Goal: Task Accomplishment & Management: Use online tool/utility

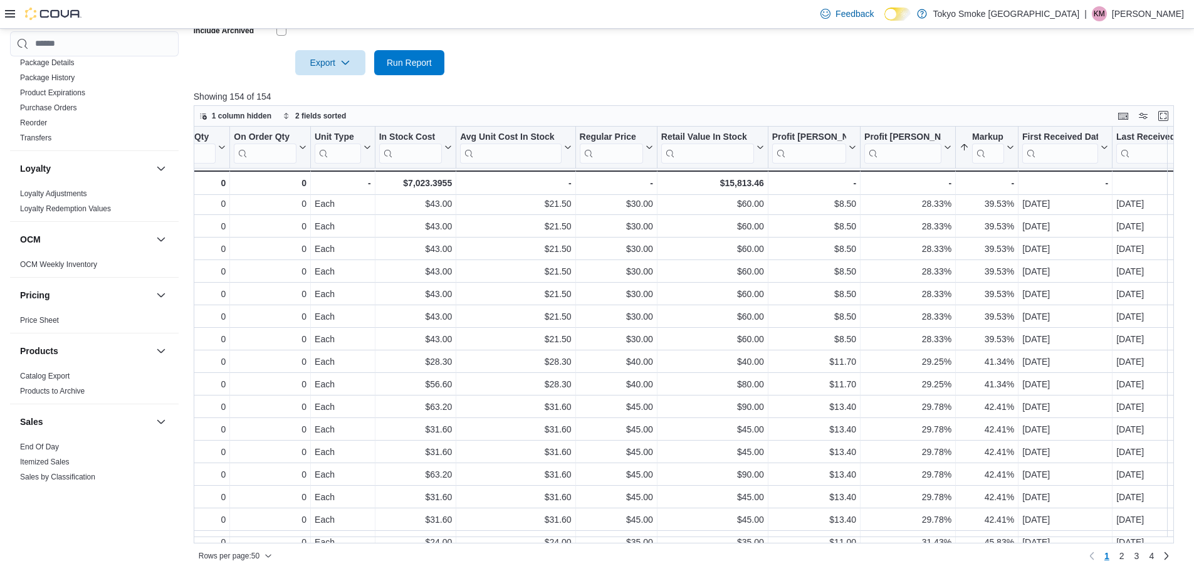
scroll to position [717, 0]
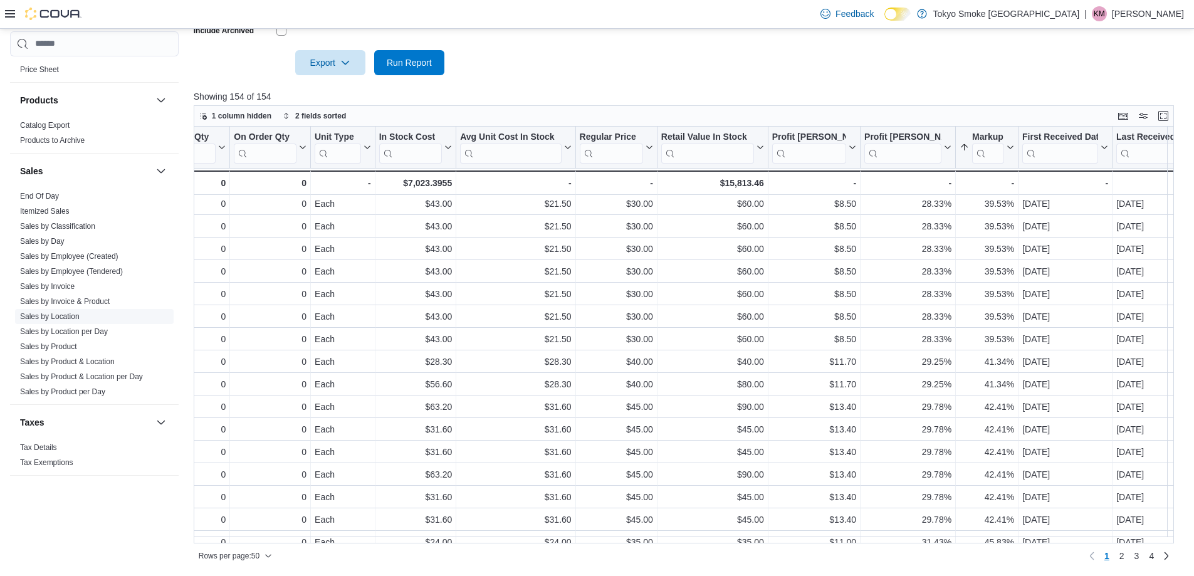
click at [74, 318] on link "Sales by Location" at bounding box center [50, 316] width 60 height 9
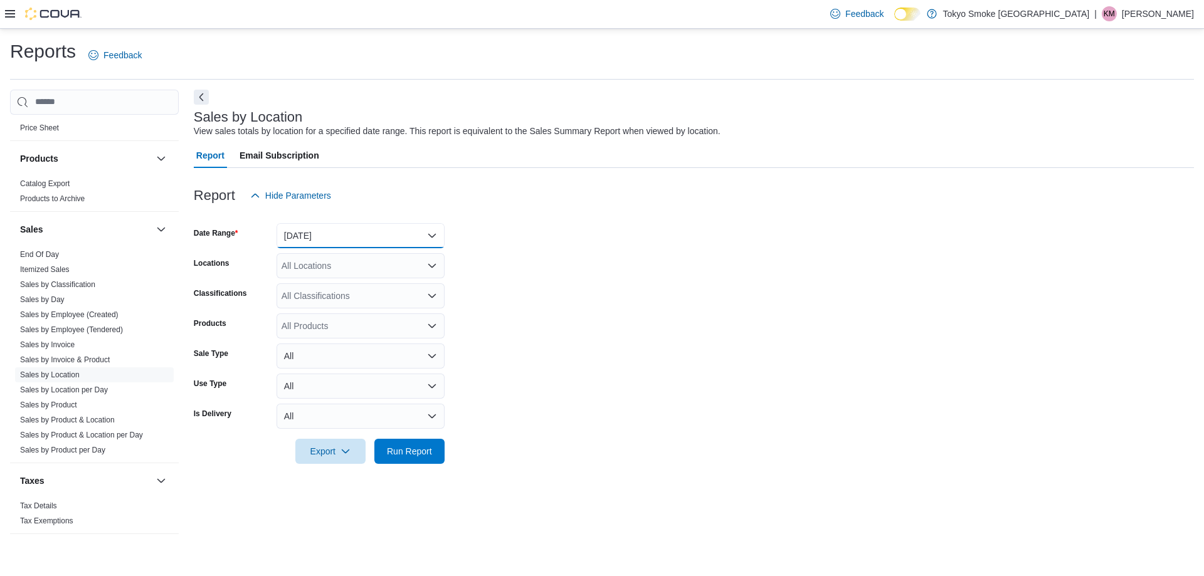
click at [408, 243] on button "[DATE]" at bounding box center [360, 235] width 168 height 25
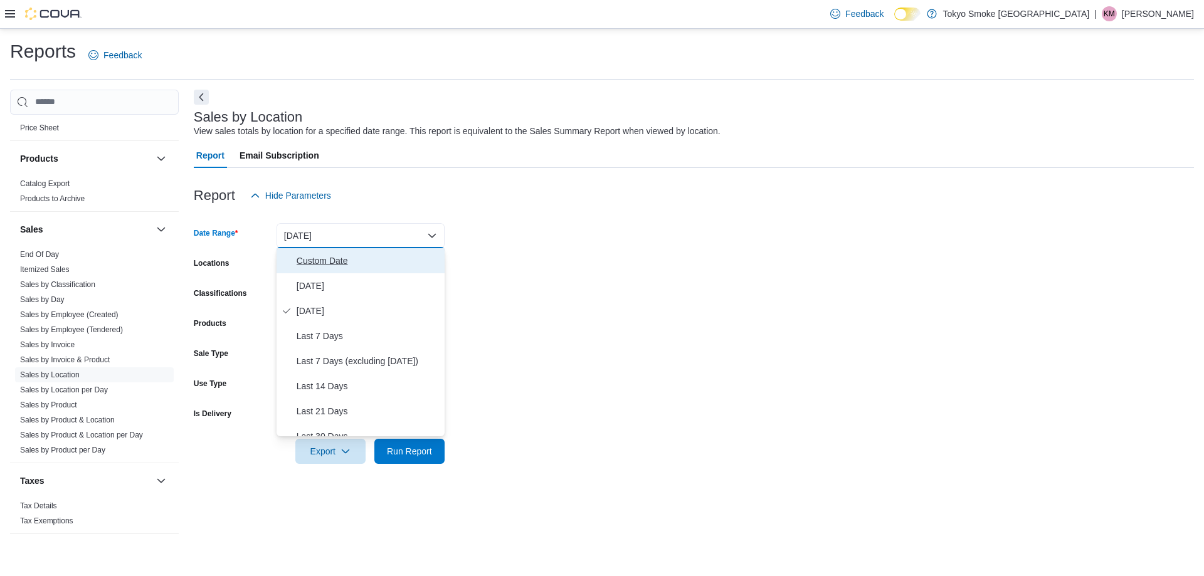
click at [376, 268] on span "Custom Date" at bounding box center [368, 260] width 143 height 15
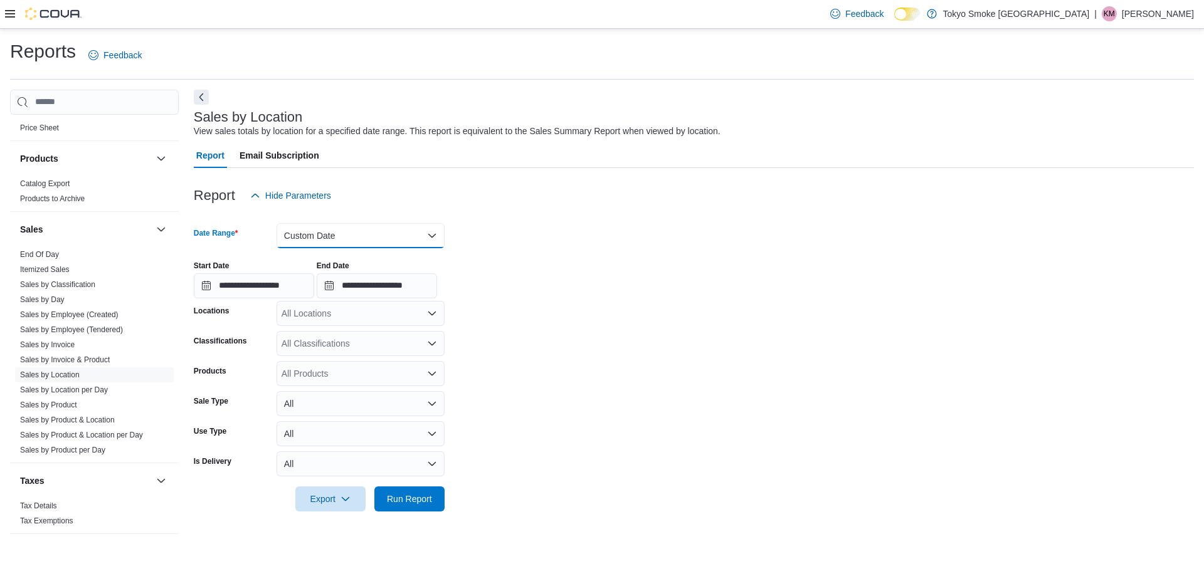
click at [287, 238] on button "Custom Date" at bounding box center [360, 235] width 168 height 25
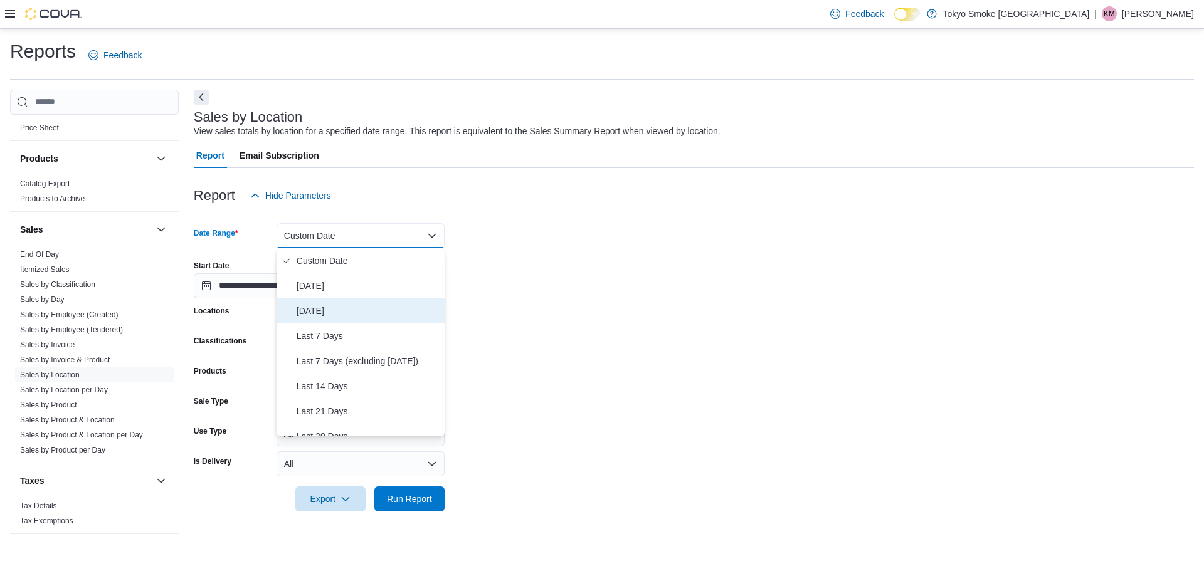
click at [300, 302] on button "[DATE]" at bounding box center [360, 310] width 168 height 25
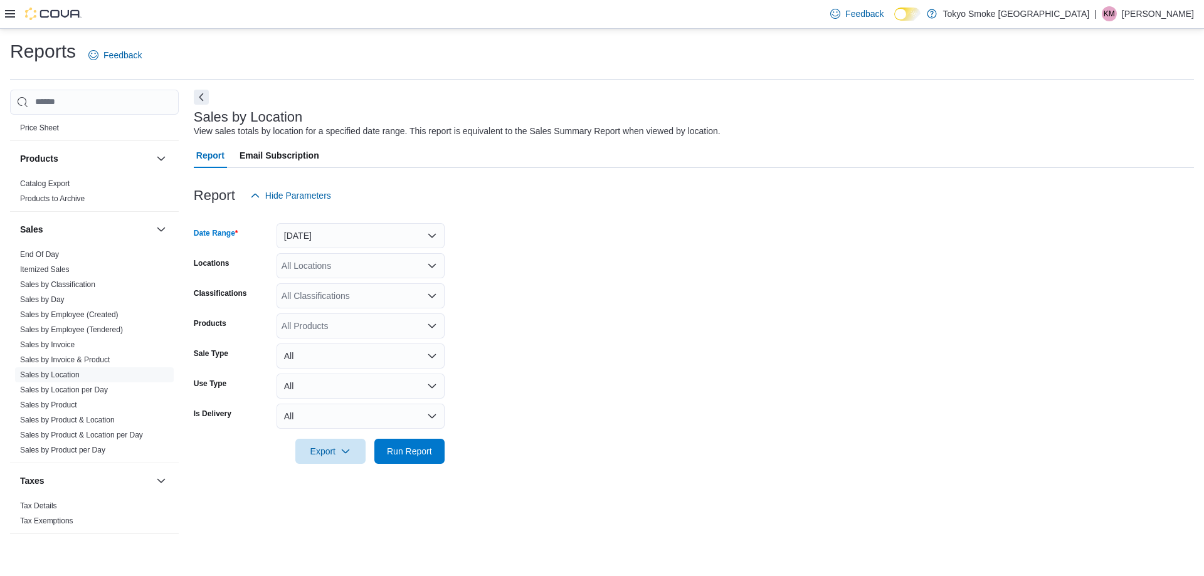
click at [503, 283] on form "Date Range [DATE] Locations All Locations Classifications All Classifications P…" at bounding box center [694, 336] width 1000 height 256
click at [366, 261] on div "All Locations" at bounding box center [360, 265] width 168 height 25
type input "***"
click at [369, 291] on span "London Wonderland" at bounding box center [349, 287] width 79 height 13
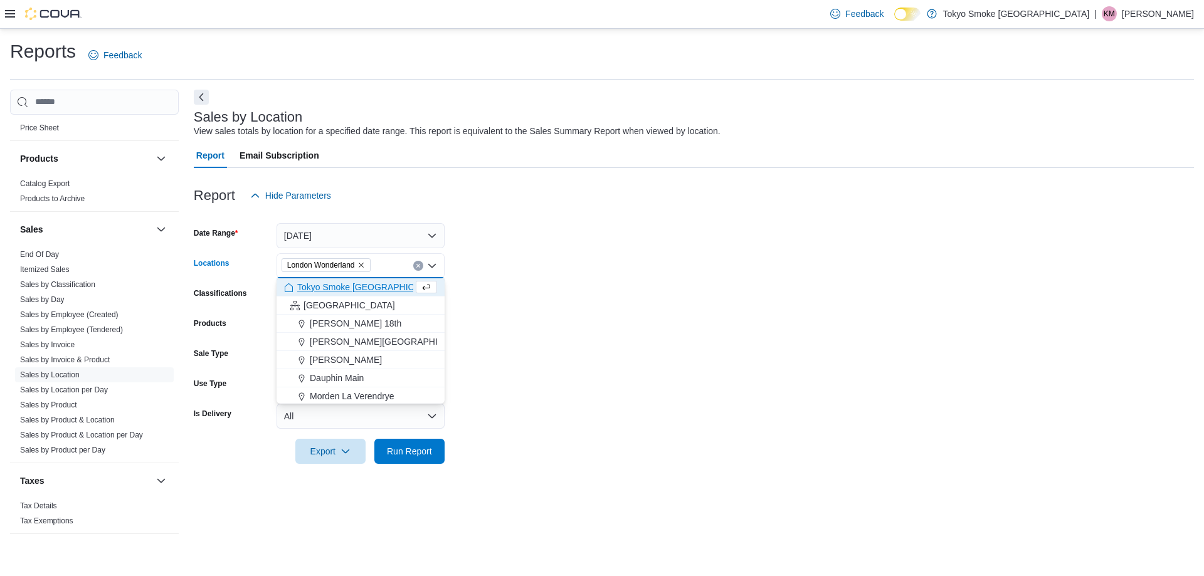
click at [503, 294] on form "Date Range [DATE] Locations [GEOGRAPHIC_DATA] Combo box. Selected. [GEOGRAPHIC_…" at bounding box center [694, 336] width 1000 height 256
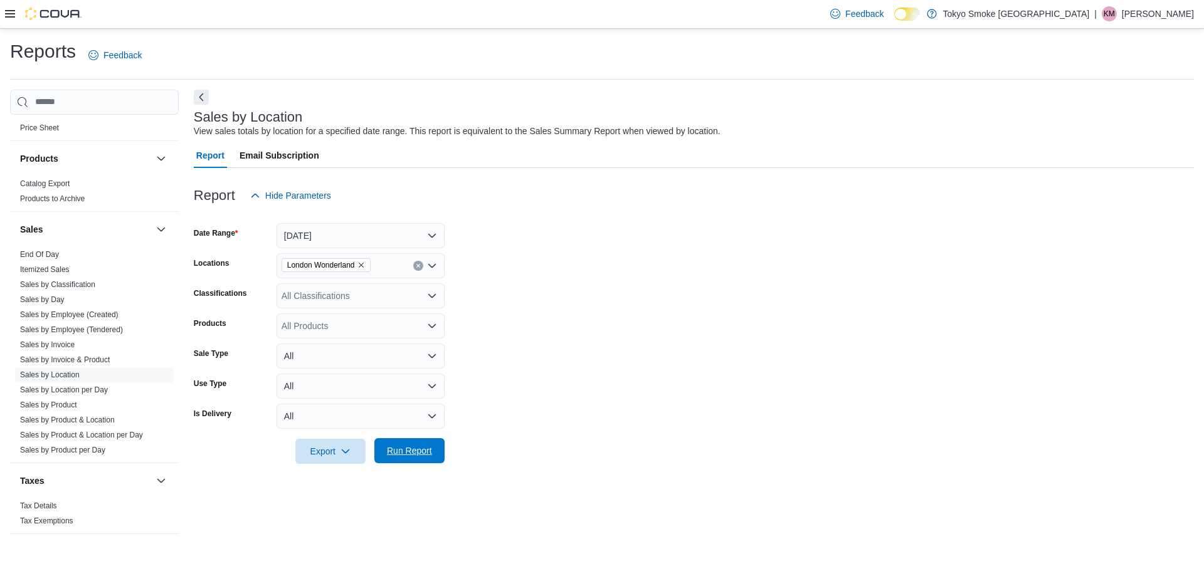
click at [417, 448] on span "Run Report" at bounding box center [409, 451] width 45 height 13
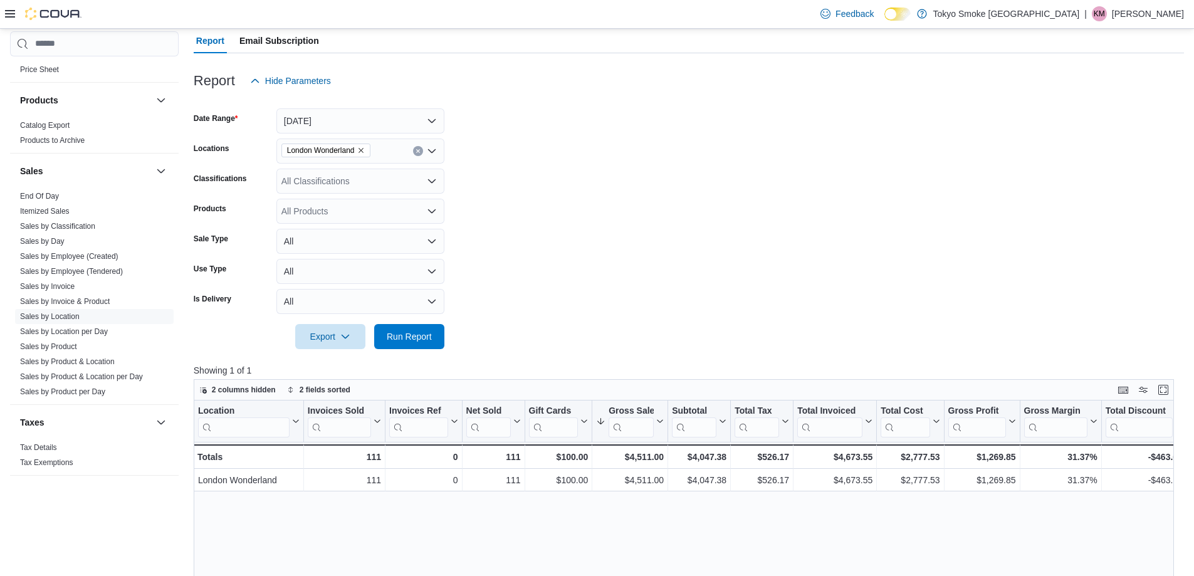
scroll to position [313, 0]
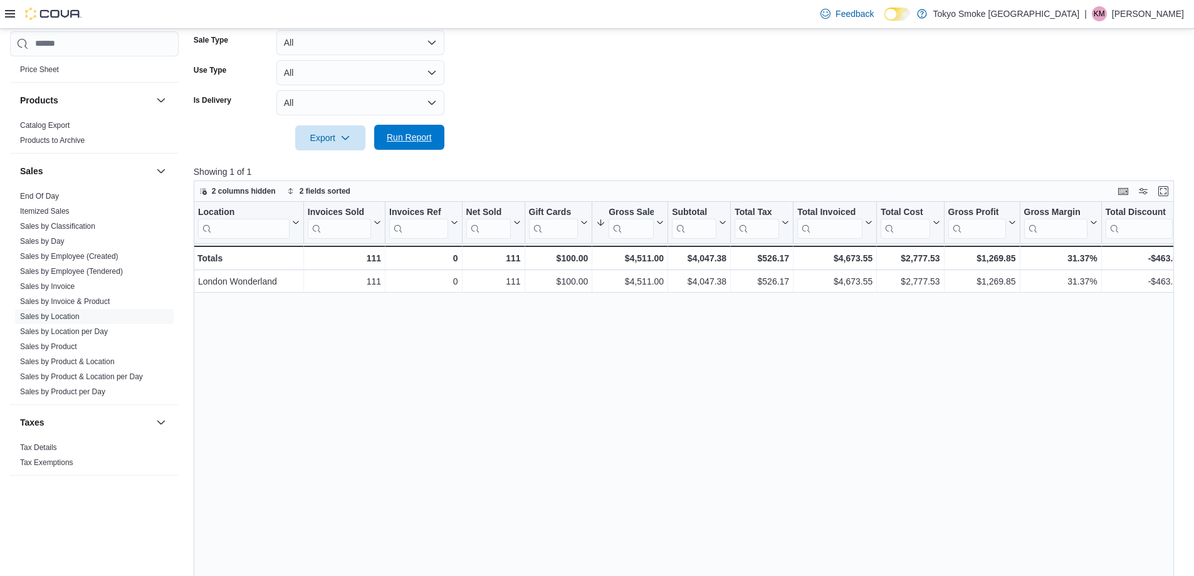
click at [401, 144] on span "Run Report" at bounding box center [409, 137] width 55 height 25
